Goal: Task Accomplishment & Management: Complete application form

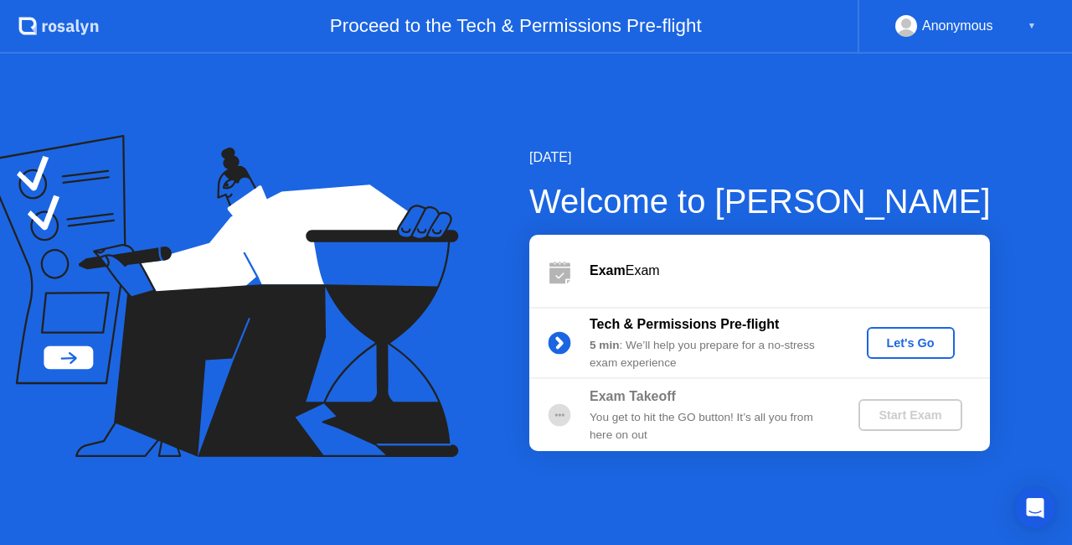
click at [909, 336] on div "Let's Go" at bounding box center [911, 342] width 75 height 13
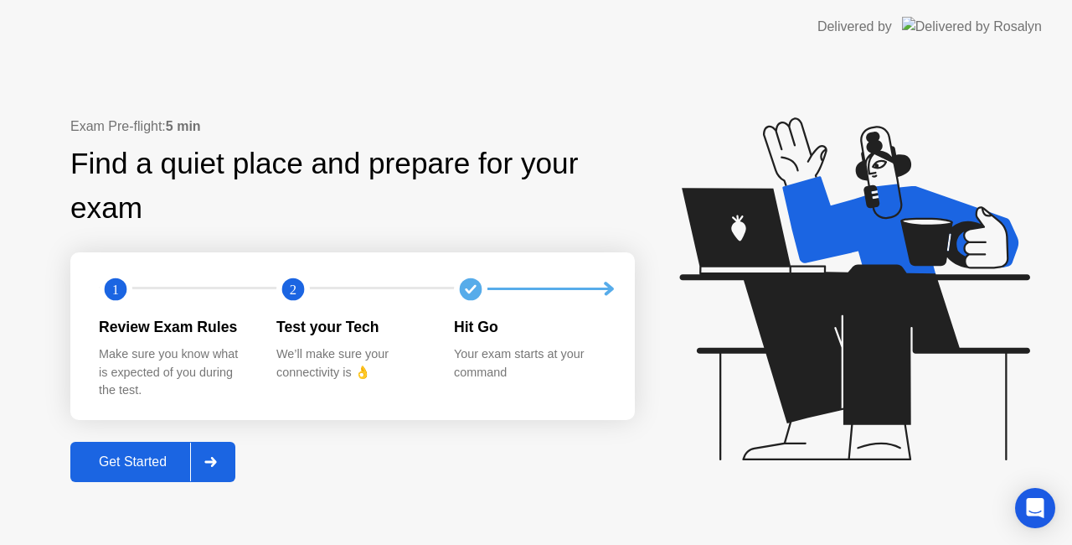
click at [207, 469] on div at bounding box center [210, 461] width 40 height 39
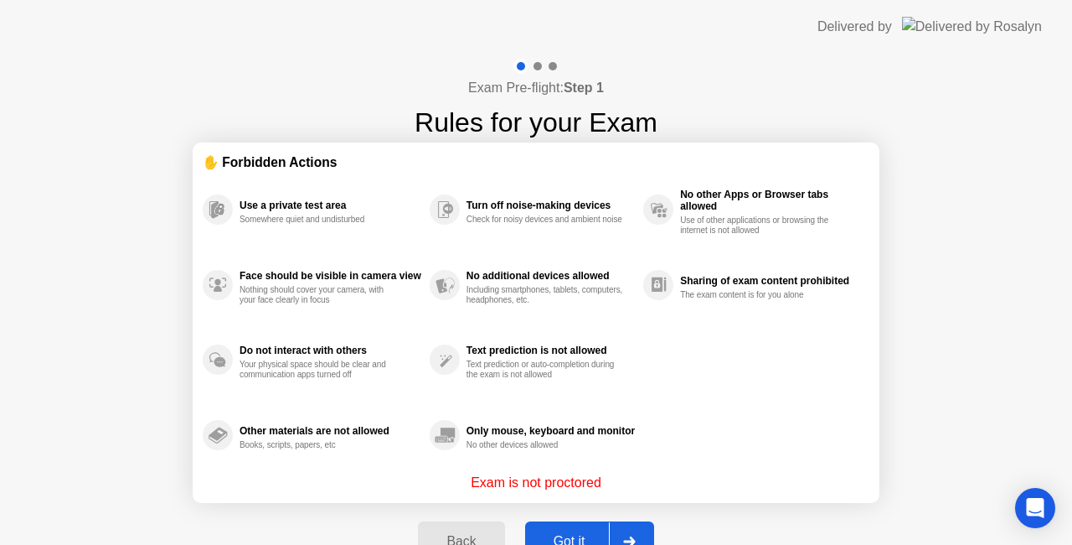
click at [617, 535] on div at bounding box center [629, 541] width 40 height 39
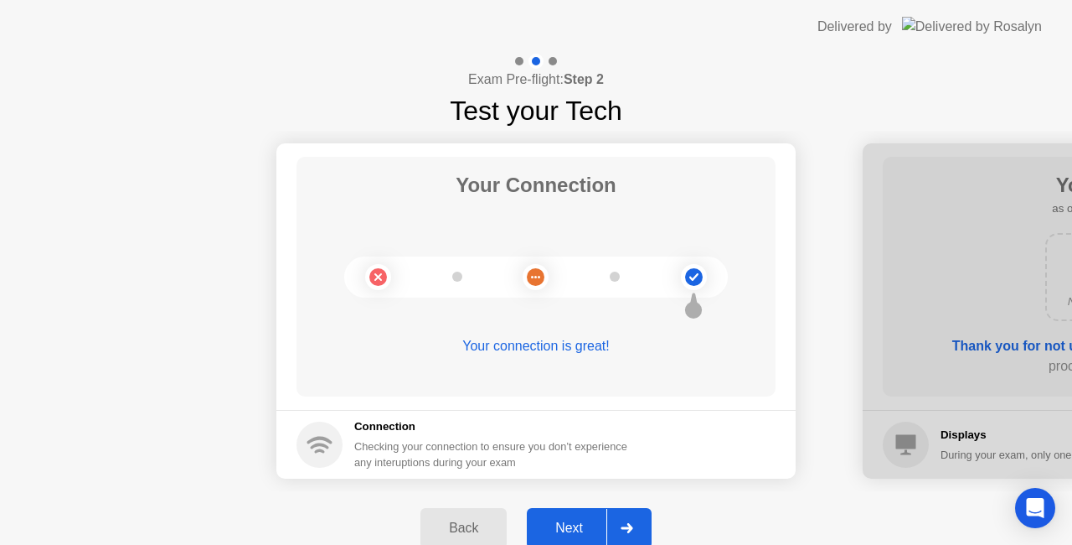
click at [619, 514] on div at bounding box center [627, 528] width 40 height 39
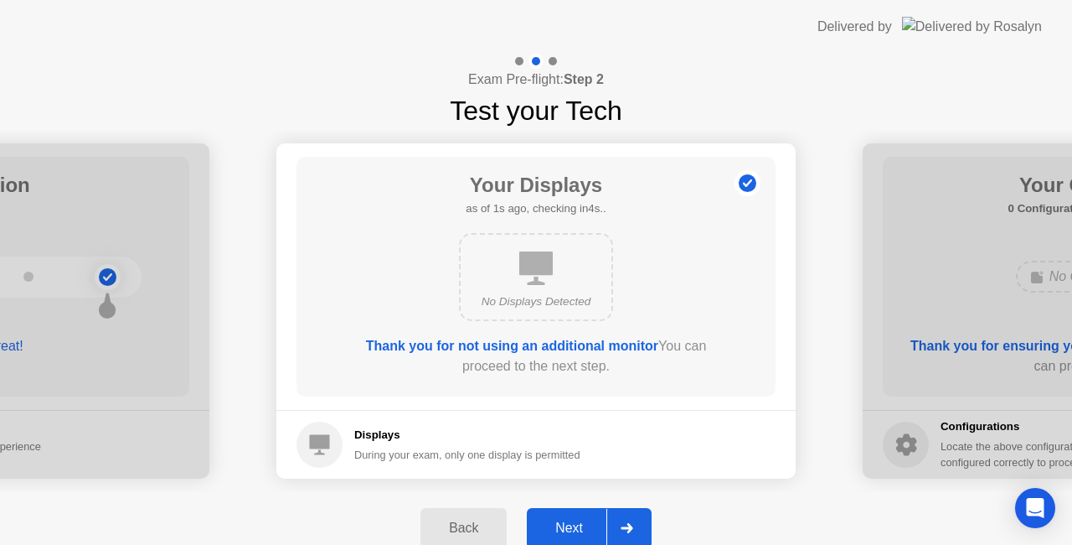
click at [619, 514] on div at bounding box center [627, 528] width 40 height 39
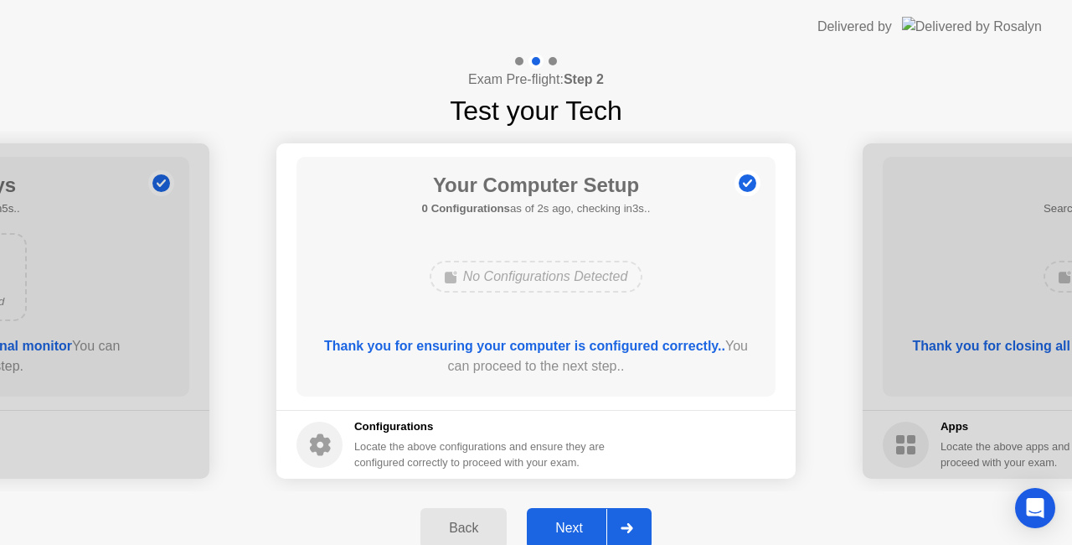
click at [620, 514] on div at bounding box center [627, 528] width 40 height 39
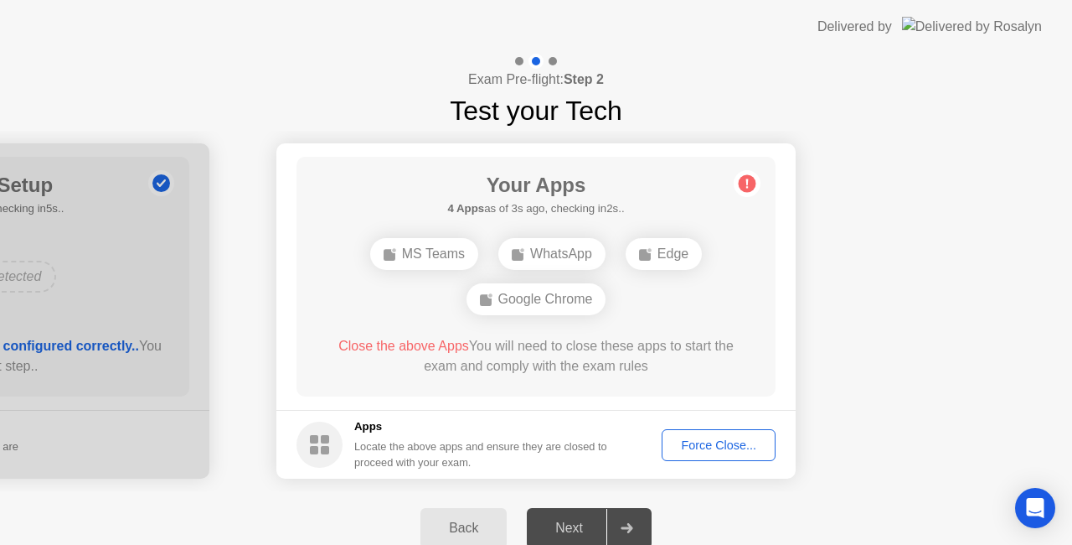
click at [714, 451] on div "Force Close..." at bounding box center [719, 444] width 102 height 13
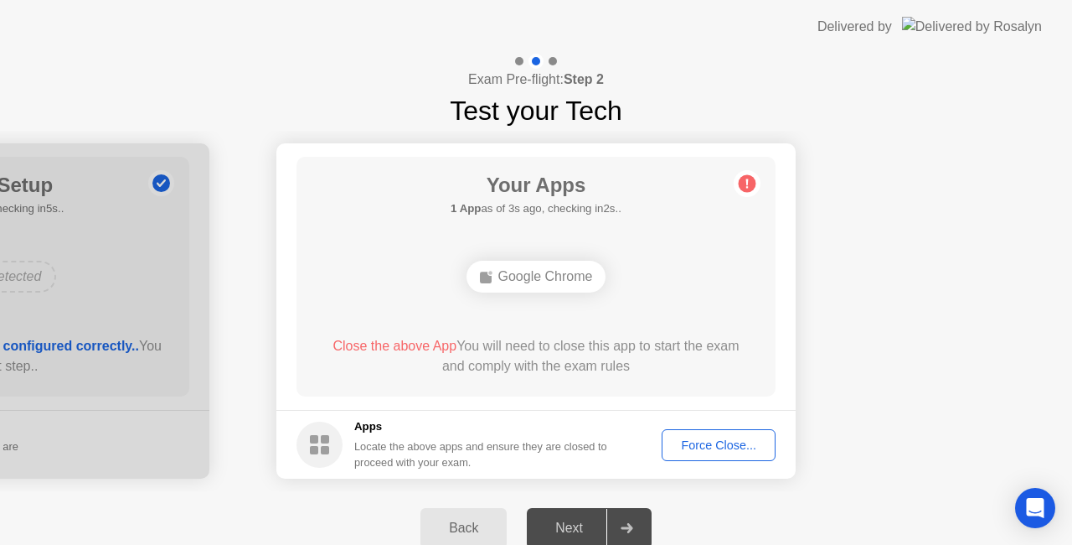
click at [713, 441] on div "Force Close..." at bounding box center [719, 444] width 102 height 13
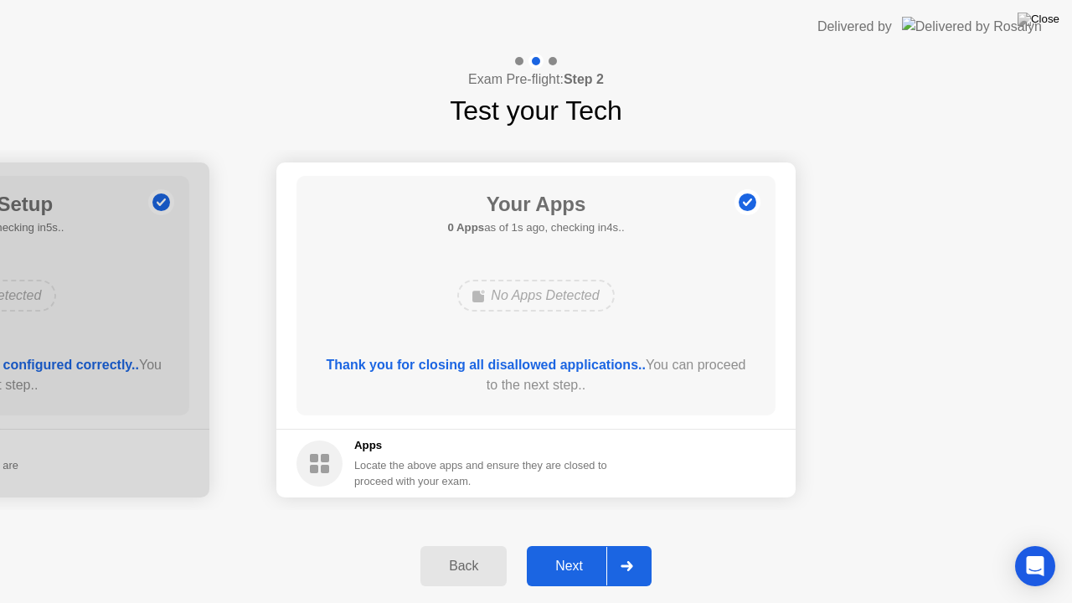
click at [633, 544] on div at bounding box center [627, 566] width 40 height 39
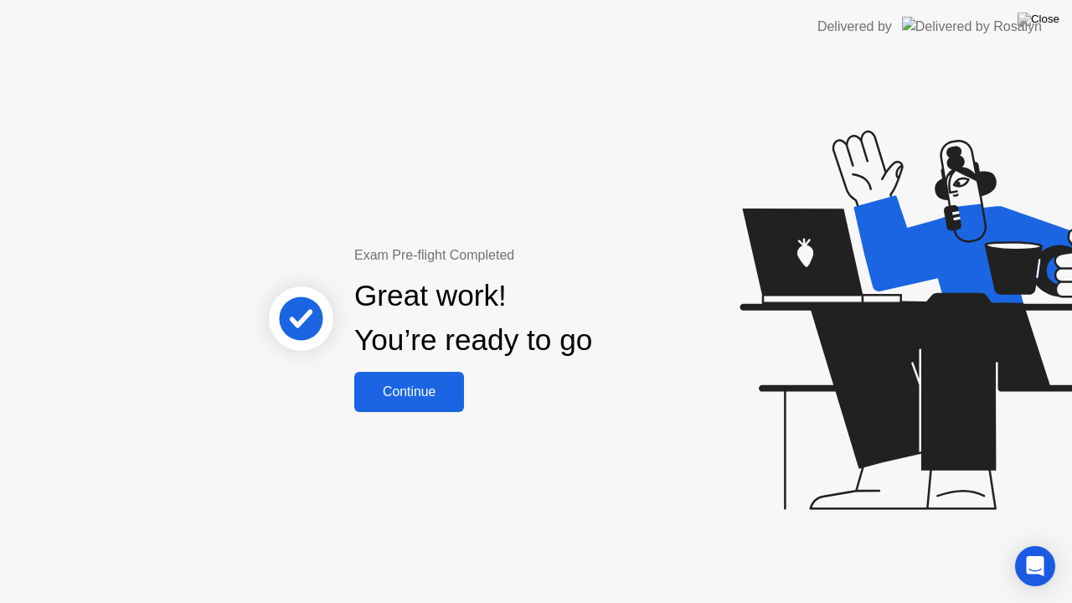
click at [449, 392] on div "Continue" at bounding box center [409, 392] width 100 height 15
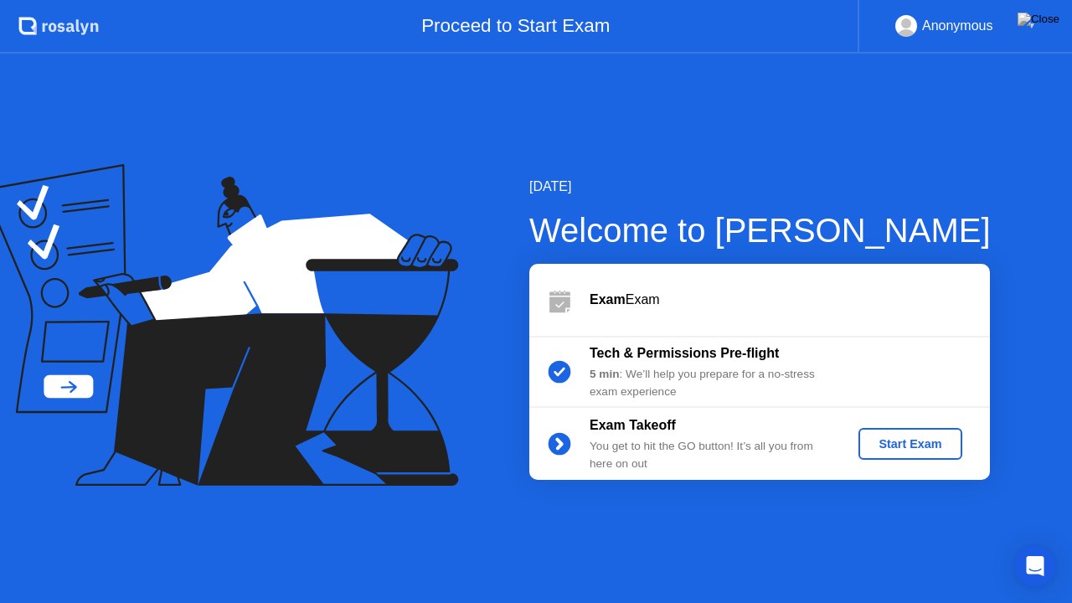
click at [917, 447] on div "Start Exam" at bounding box center [910, 443] width 90 height 13
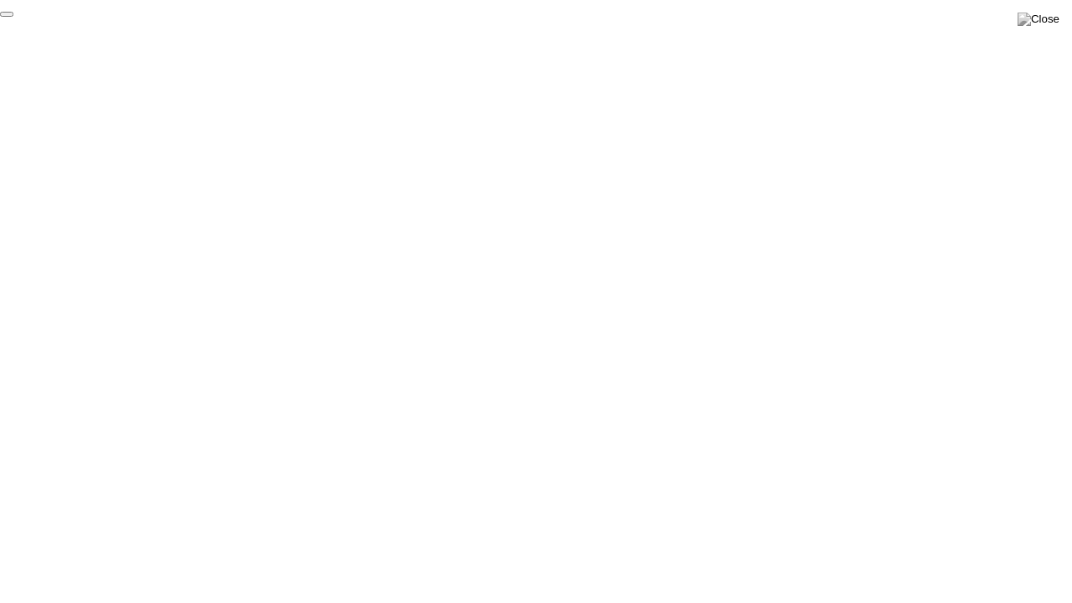
click div "End Proctoring Session"
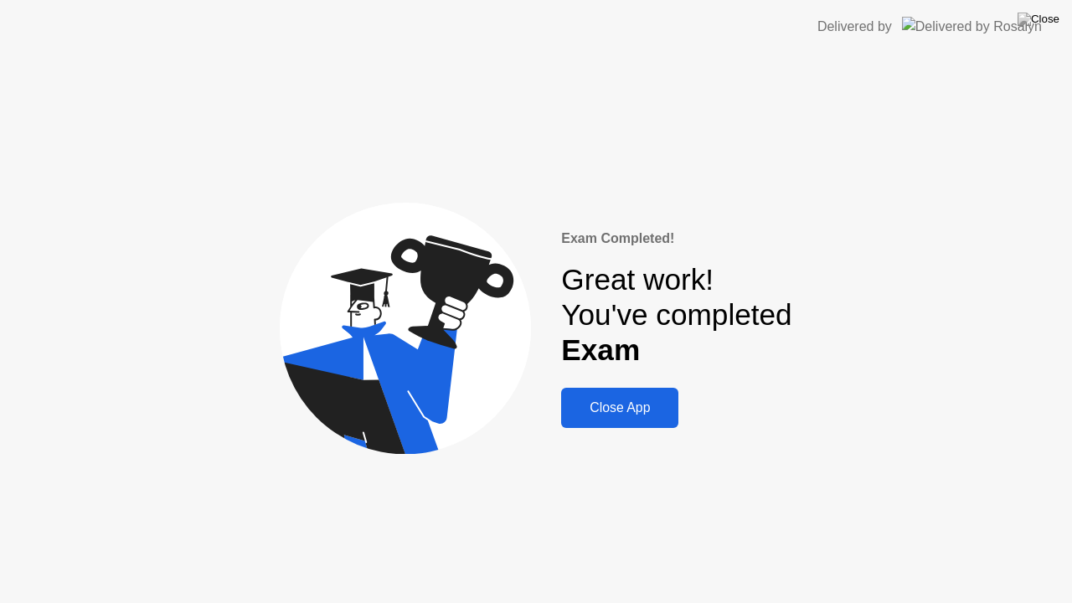
click at [580, 411] on div "Close App" at bounding box center [619, 407] width 107 height 15
